Goal: Information Seeking & Learning: Learn about a topic

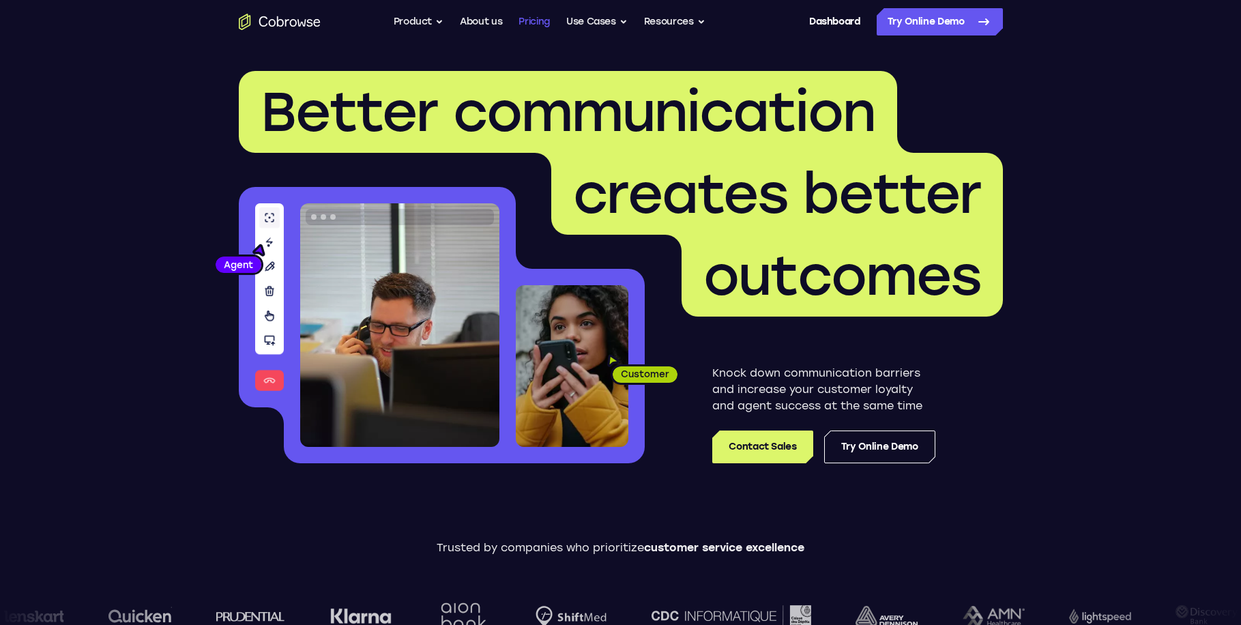
click at [534, 19] on link "Pricing" at bounding box center [534, 21] width 31 height 27
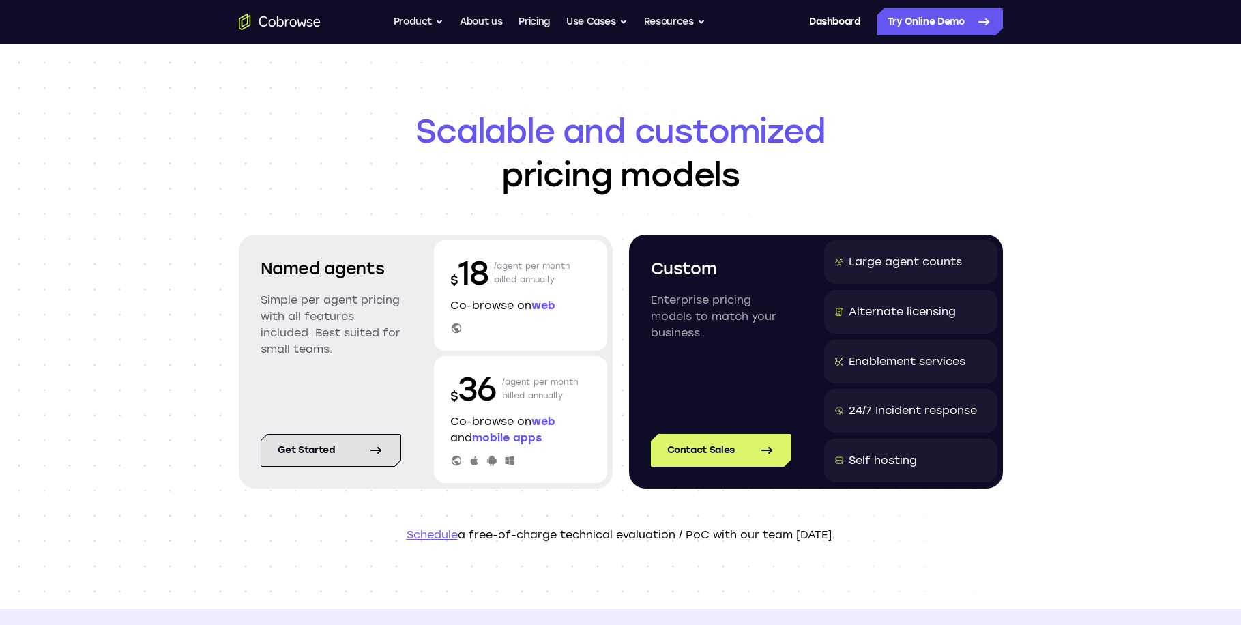
click at [341, 456] on link "Get started" at bounding box center [331, 450] width 141 height 33
click at [844, 18] on link "Dashboard" at bounding box center [834, 21] width 51 height 27
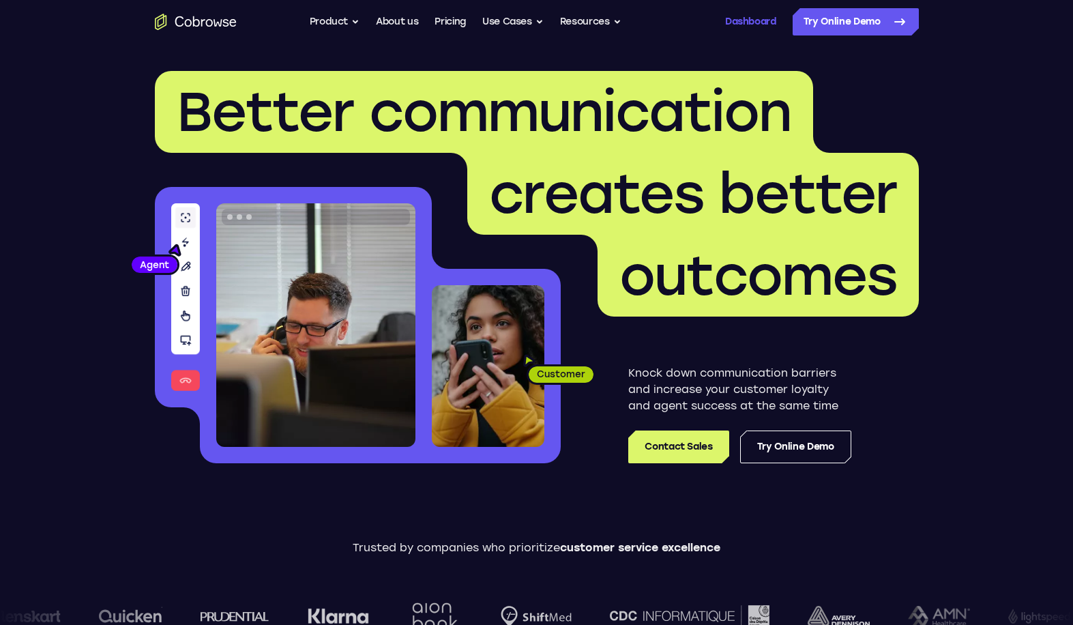
click at [746, 15] on link "Dashboard" at bounding box center [750, 21] width 51 height 27
click at [347, 24] on button "Product" at bounding box center [335, 21] width 50 height 27
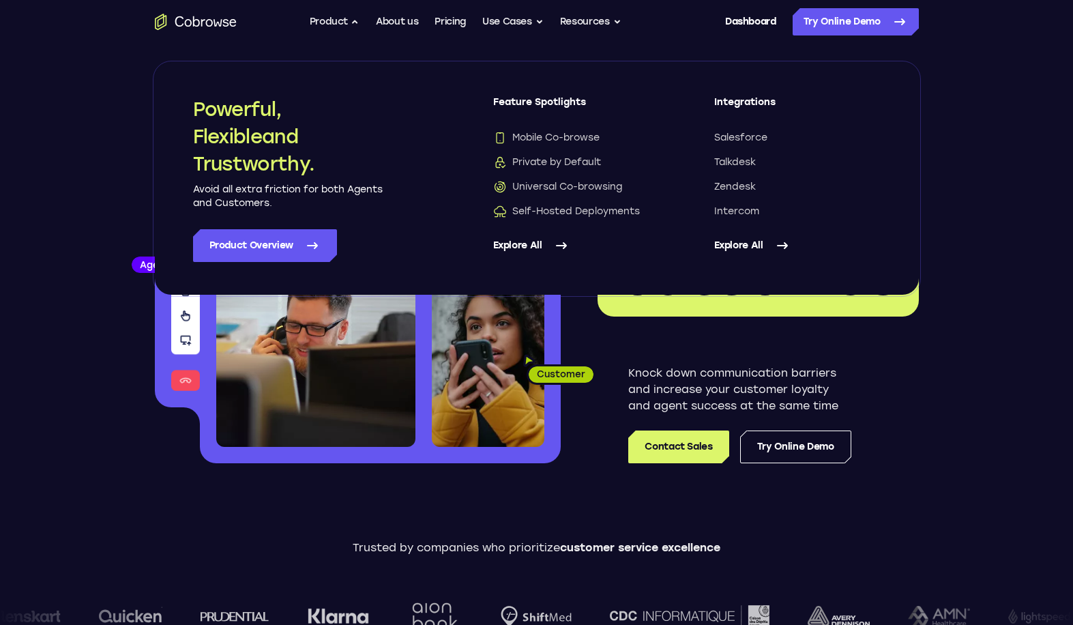
click at [534, 246] on link "Explore All" at bounding box center [576, 245] width 166 height 33
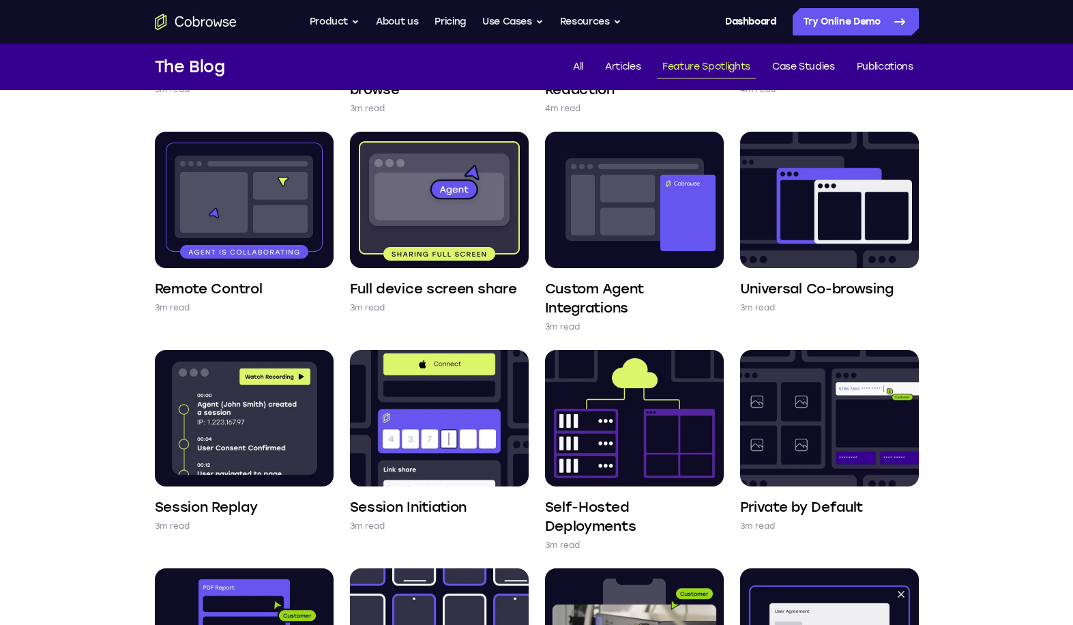
scroll to position [293, 0]
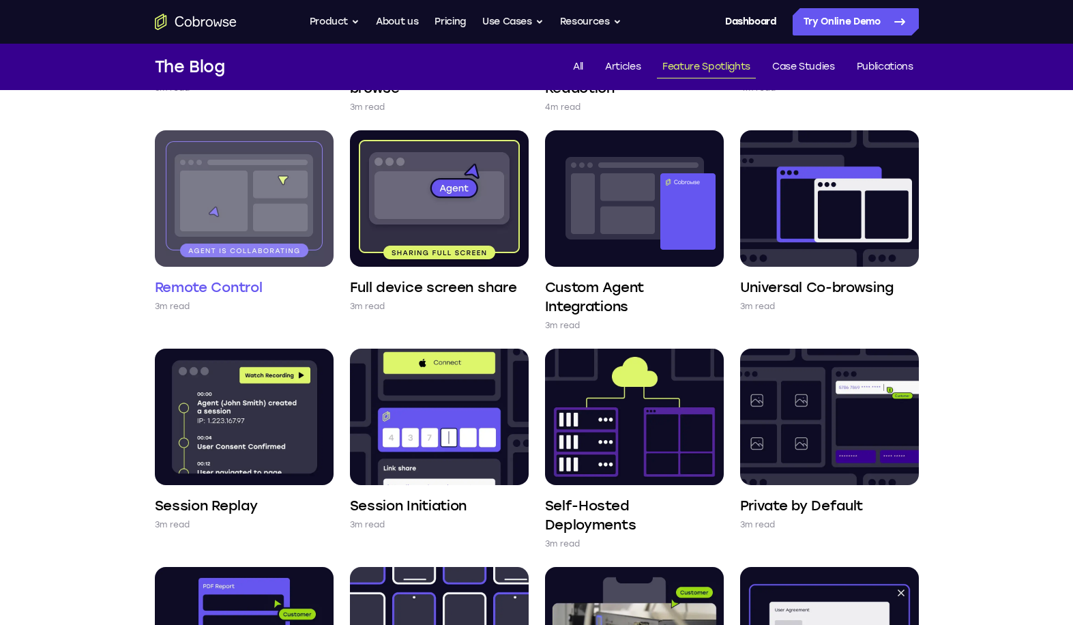
click at [236, 286] on h4 "Remote Control" at bounding box center [209, 287] width 108 height 19
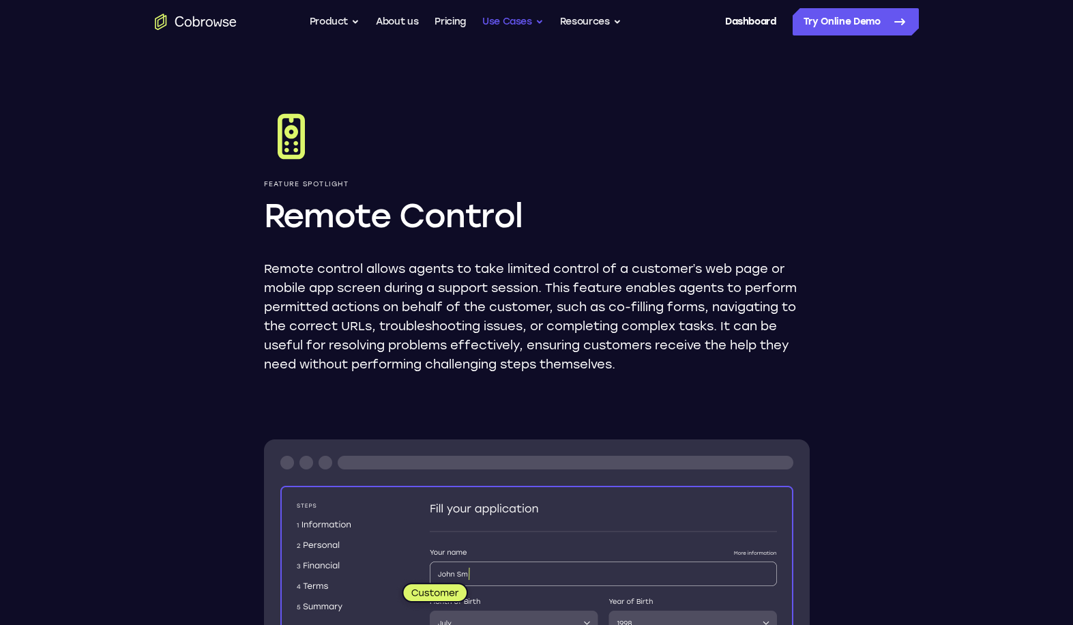
click at [536, 21] on button "Use Cases" at bounding box center [512, 21] width 61 height 27
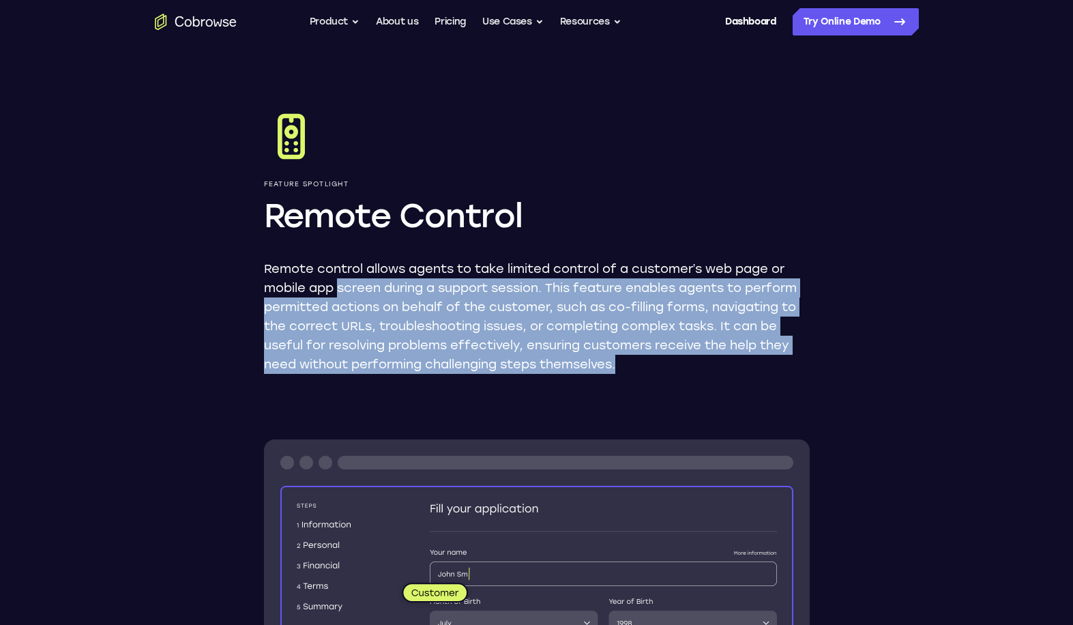
drag, startPoint x: 624, startPoint y: 363, endPoint x: 340, endPoint y: 297, distance: 290.8
click at [340, 297] on p "Remote control allows agents to take limited control of a customer’s web page o…" at bounding box center [537, 316] width 546 height 115
drag, startPoint x: 340, startPoint y: 297, endPoint x: 397, endPoint y: 327, distance: 64.4
click at [397, 327] on p "Remote control allows agents to take limited control of a customer’s web page o…" at bounding box center [537, 316] width 546 height 115
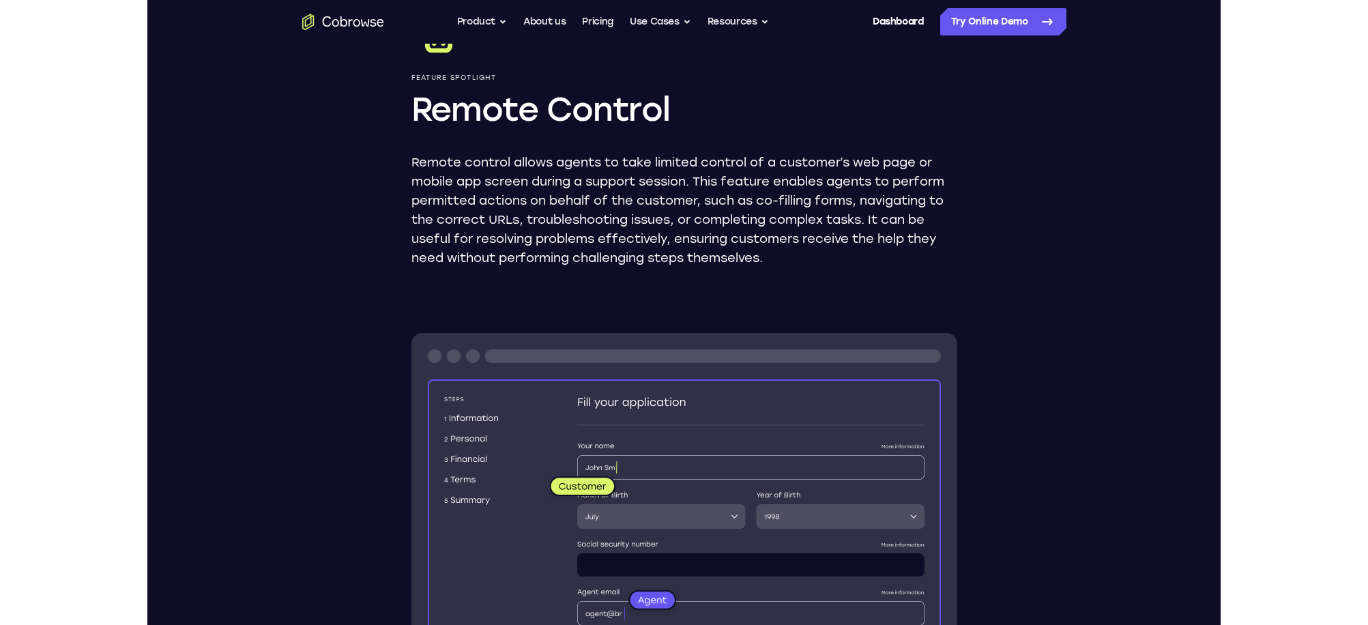
scroll to position [93, 0]
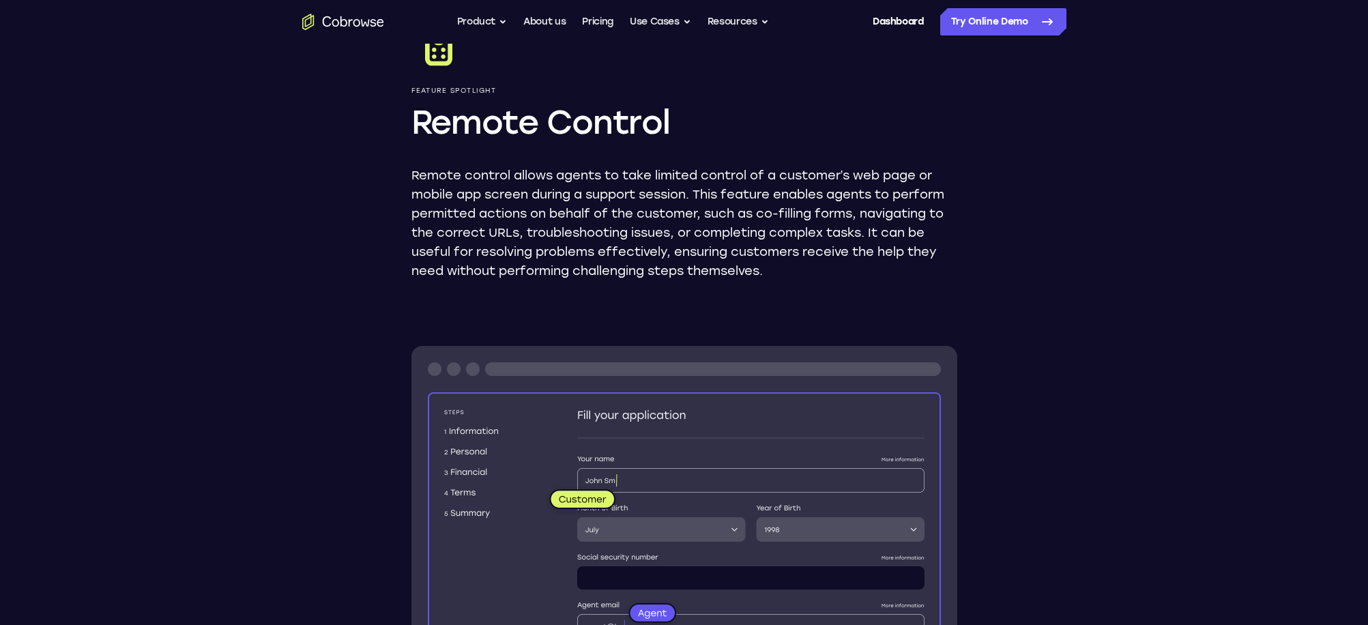
click at [256, 253] on div "Feature Spotlight Remote Control Remote control allows agents to take limited c…" at bounding box center [684, 586] width 873 height 1272
